Goal: Ask a question

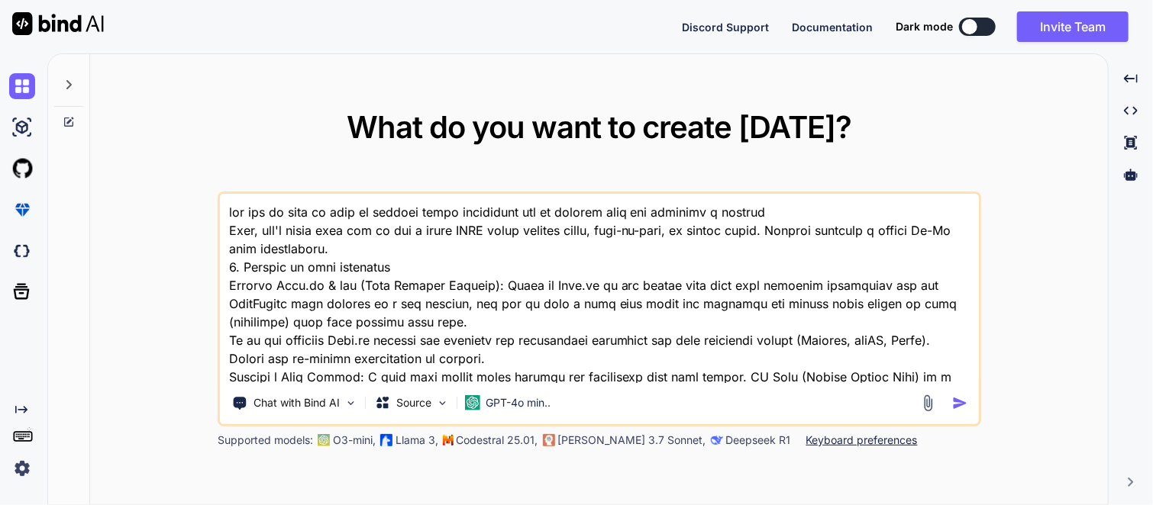
type textarea "x"
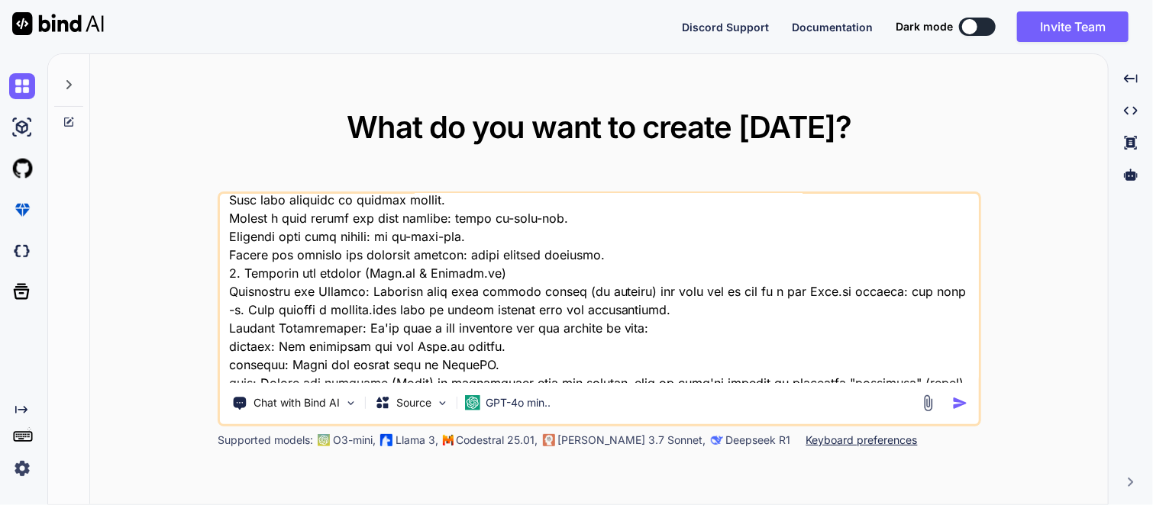
scroll to position [901, 0]
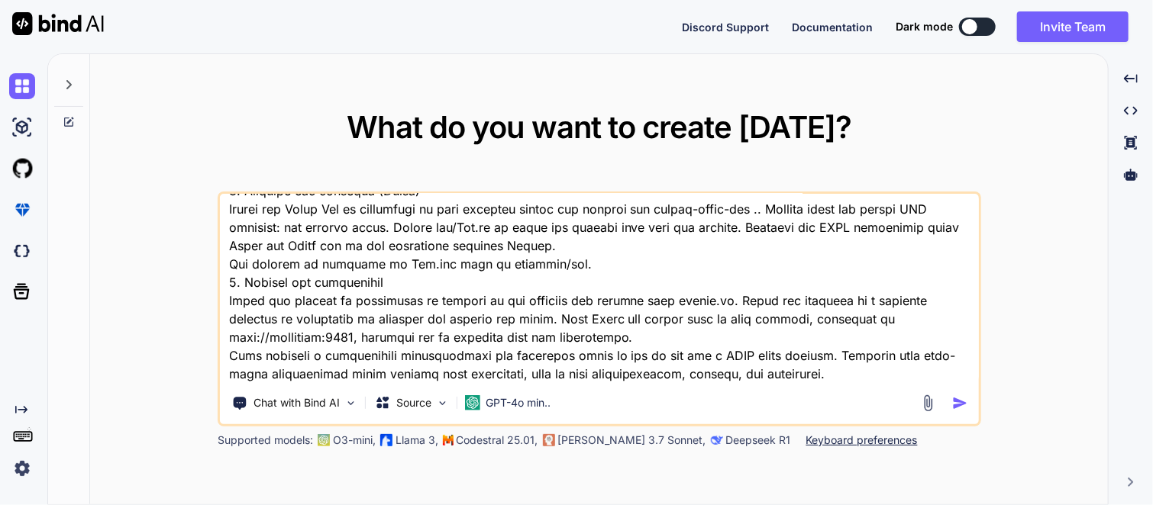
drag, startPoint x: 225, startPoint y: 211, endPoint x: 670, endPoint y: 537, distance: 551.5
click at [670, 505] on html "Discord Support Documentation Dark mode Invite Team Created with Pixso. Created…" at bounding box center [576, 252] width 1153 height 505
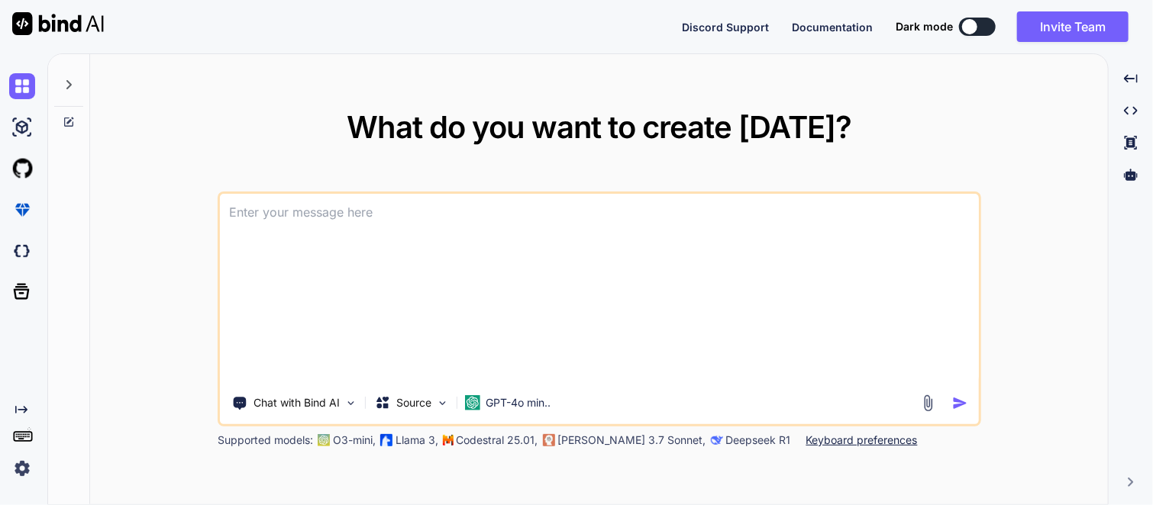
scroll to position [0, 0]
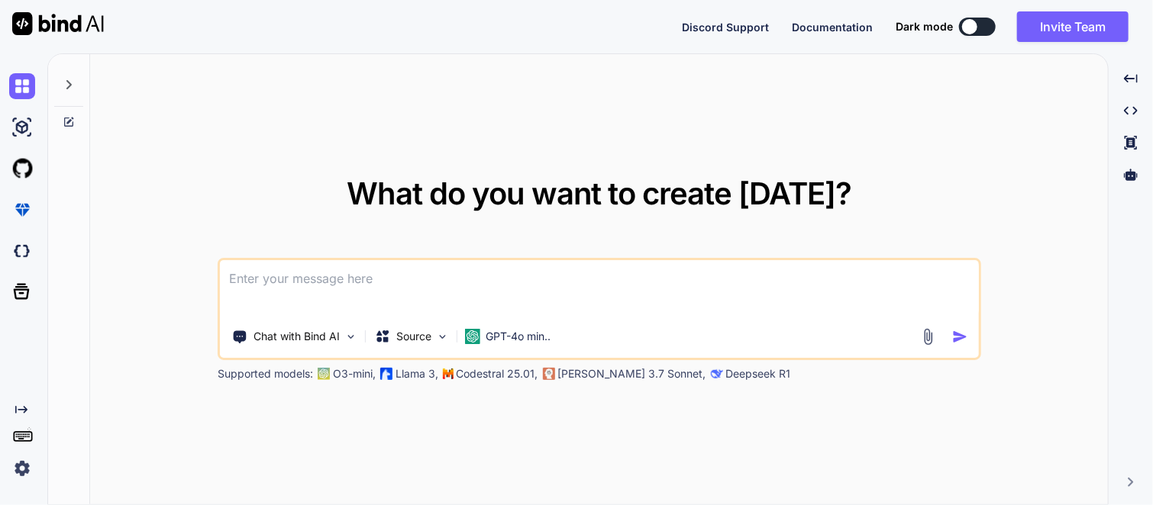
paste textarea "Build a Student Progress Card Web Application using the [PERSON_NAME] (MongoDB,…"
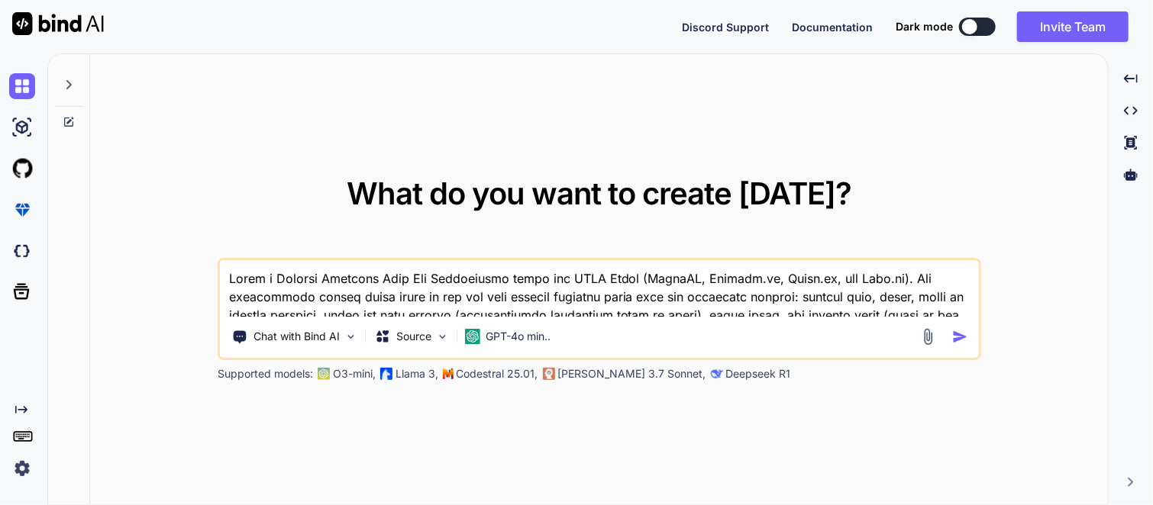
scroll to position [56, 0]
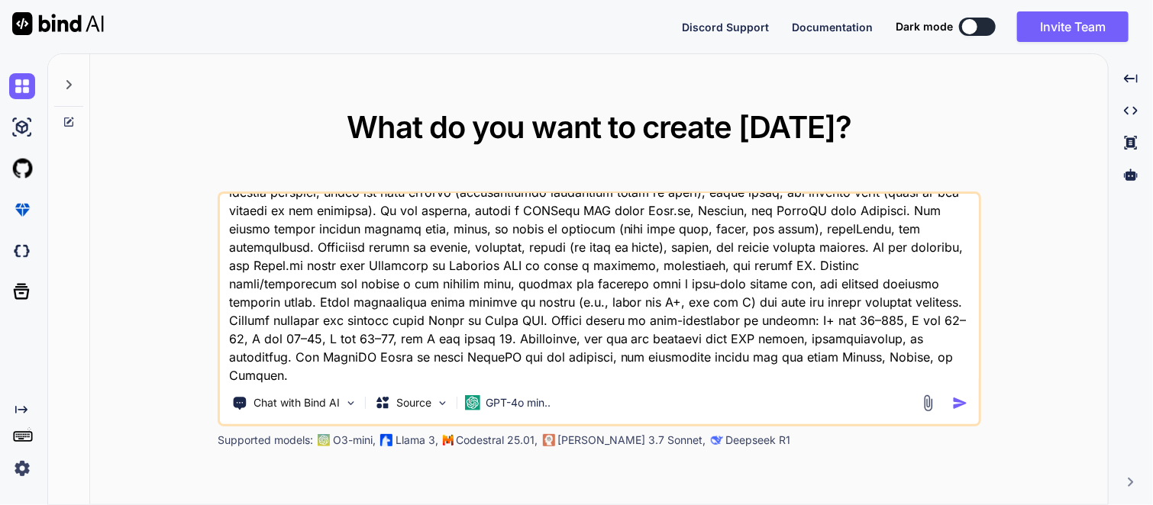
type textarea "Build a Student Progress Card Web Application using the [PERSON_NAME] (MongoDB,…"
click at [965, 406] on img "button" at bounding box center [960, 403] width 16 height 16
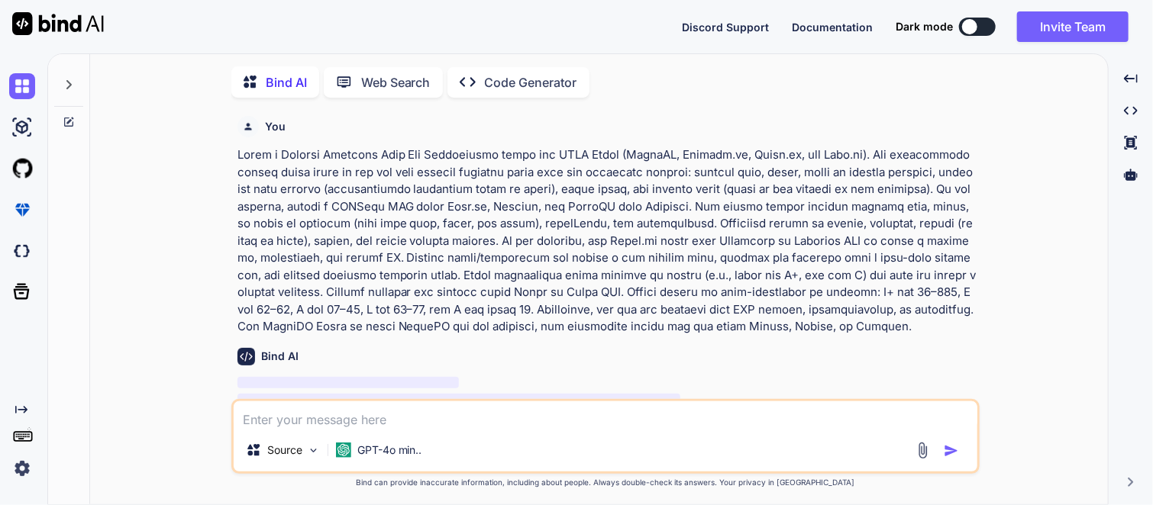
scroll to position [5, 0]
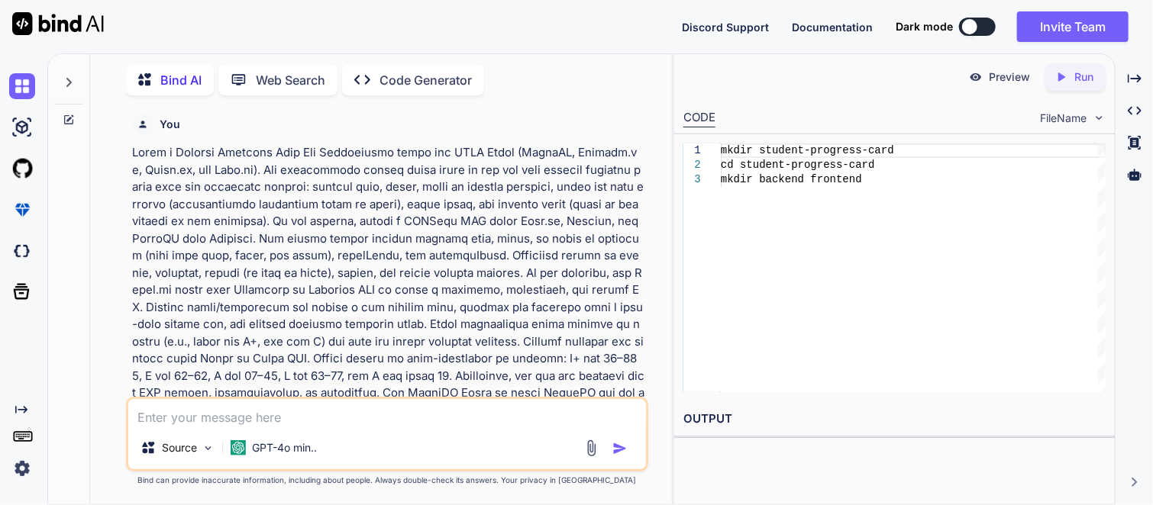
click at [1063, 86] on div "Created with Pixso. Run" at bounding box center [1075, 76] width 60 height 27
drag, startPoint x: 1008, startPoint y: 82, endPoint x: 1058, endPoint y: 231, distance: 156.4
click at [537, 392] on p at bounding box center [388, 281] width 512 height 275
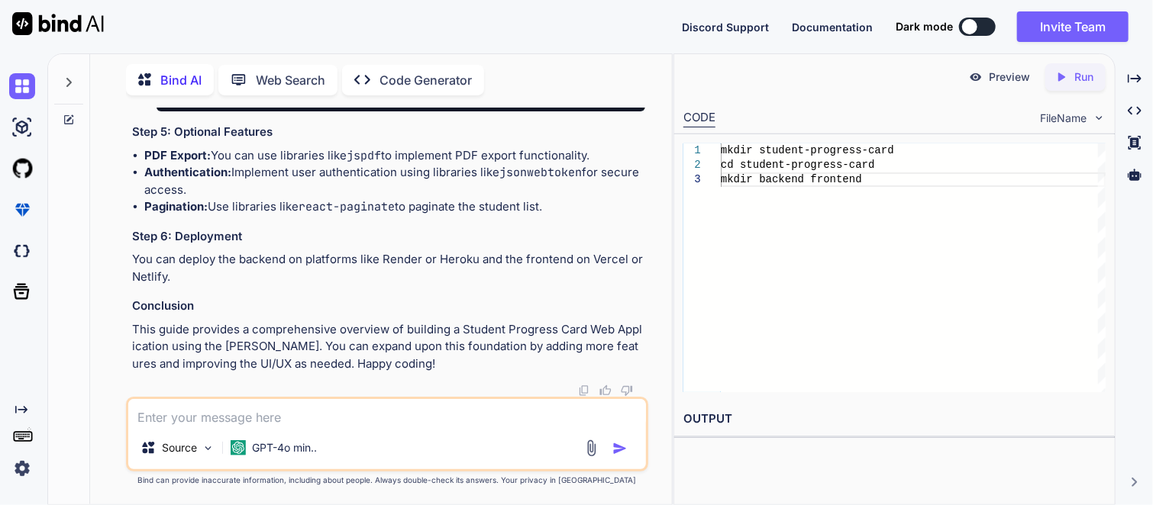
scroll to position [4764, 0]
